Goal: Find specific page/section: Find specific page/section

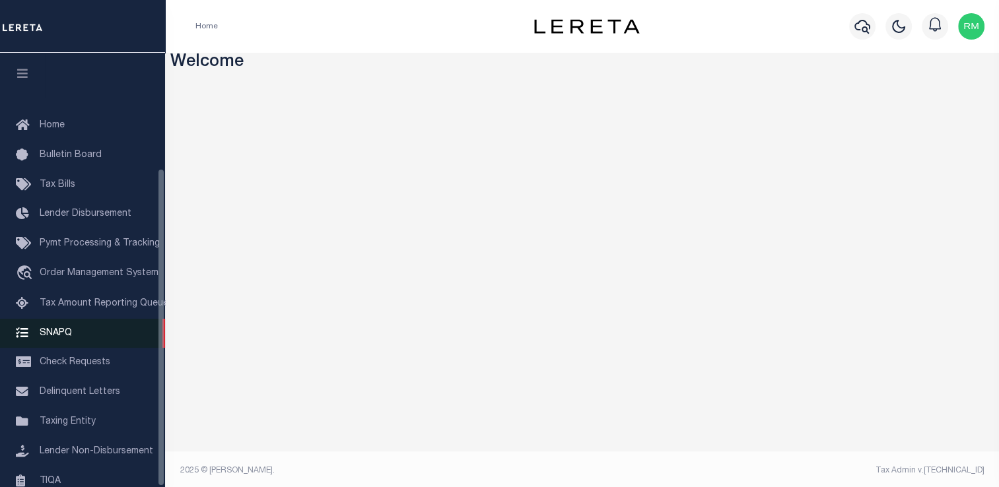
scroll to position [158, 0]
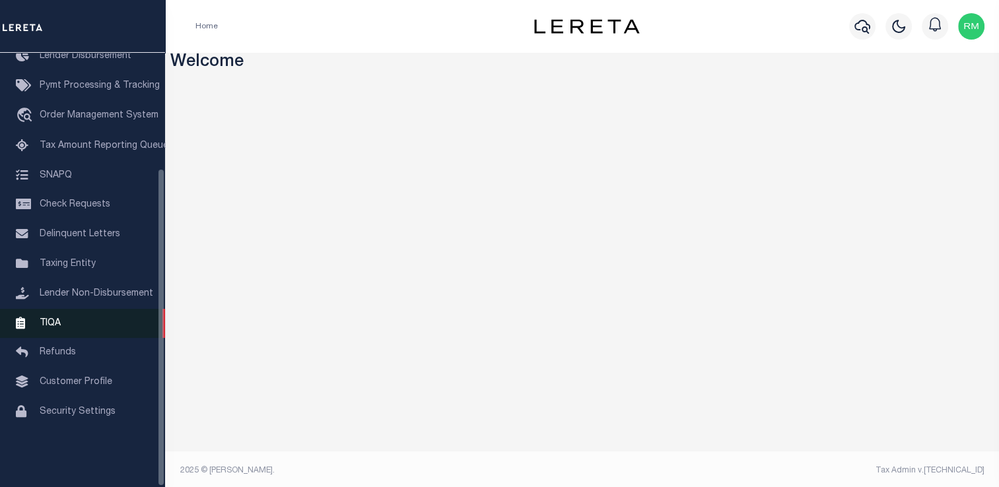
click at [77, 320] on link "TIQA" at bounding box center [82, 324] width 165 height 30
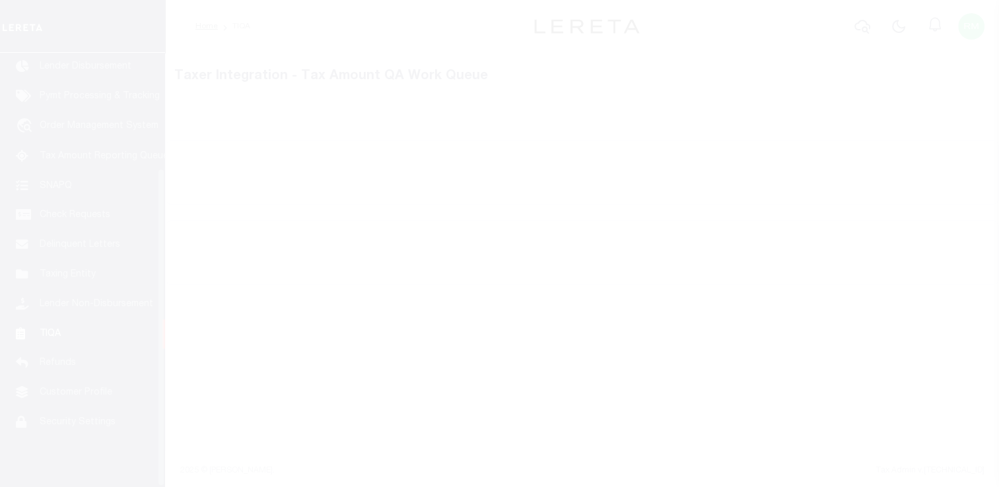
scroll to position [158, 0]
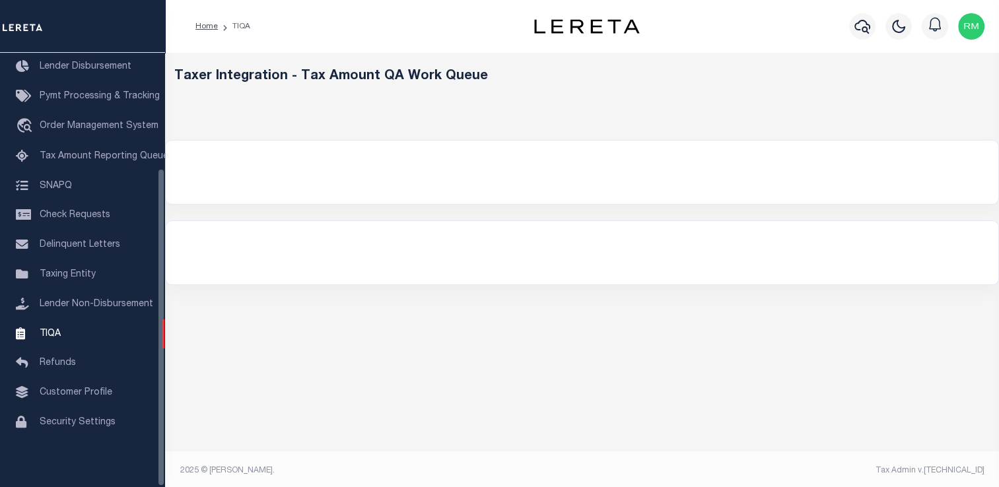
select select "200"
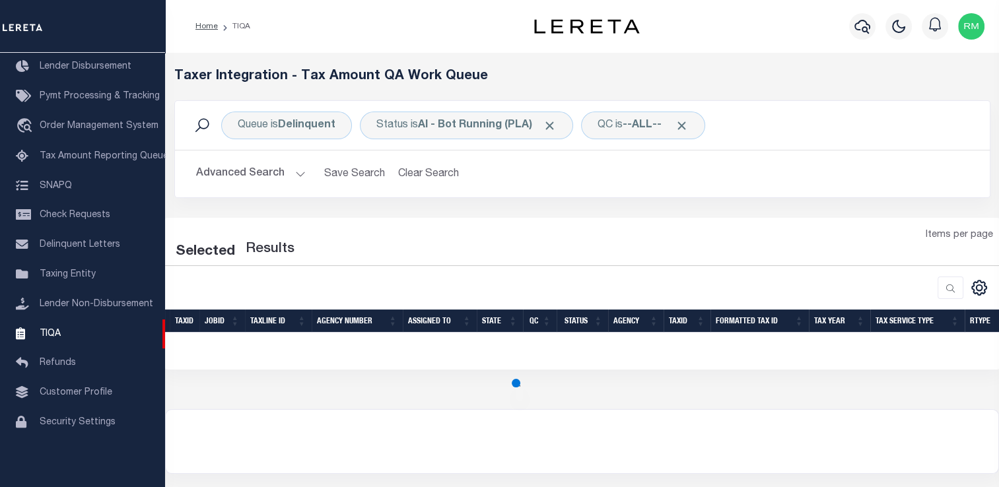
select select "200"
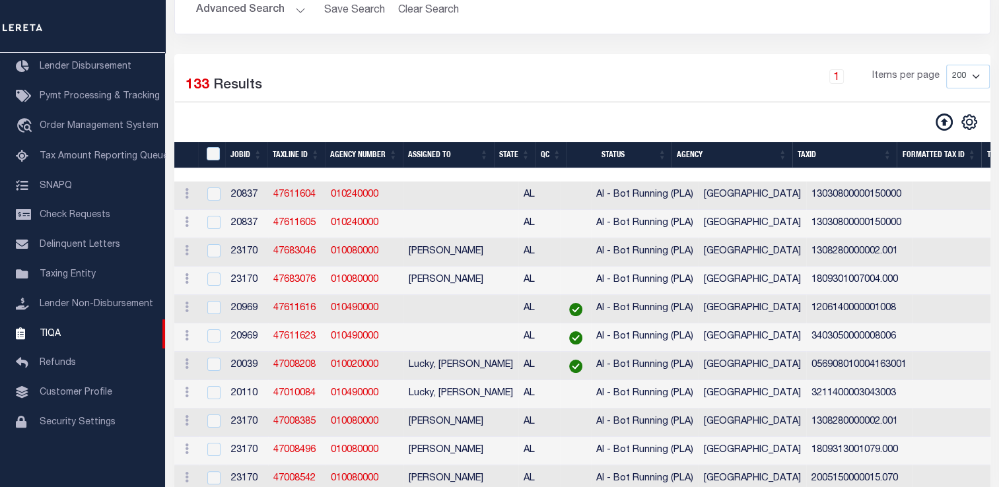
scroll to position [0, 0]
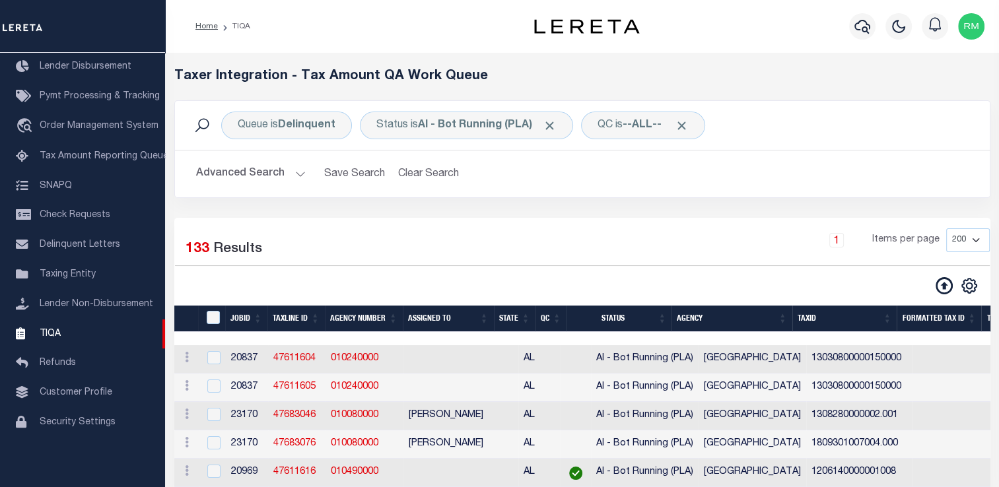
click at [660, 211] on div "Queue is Delinquent Status is AI - Bot Running (PLA) QC is --ALL-- Search Advan…" at bounding box center [582, 159] width 836 height 118
